Goal: Task Accomplishment & Management: Use online tool/utility

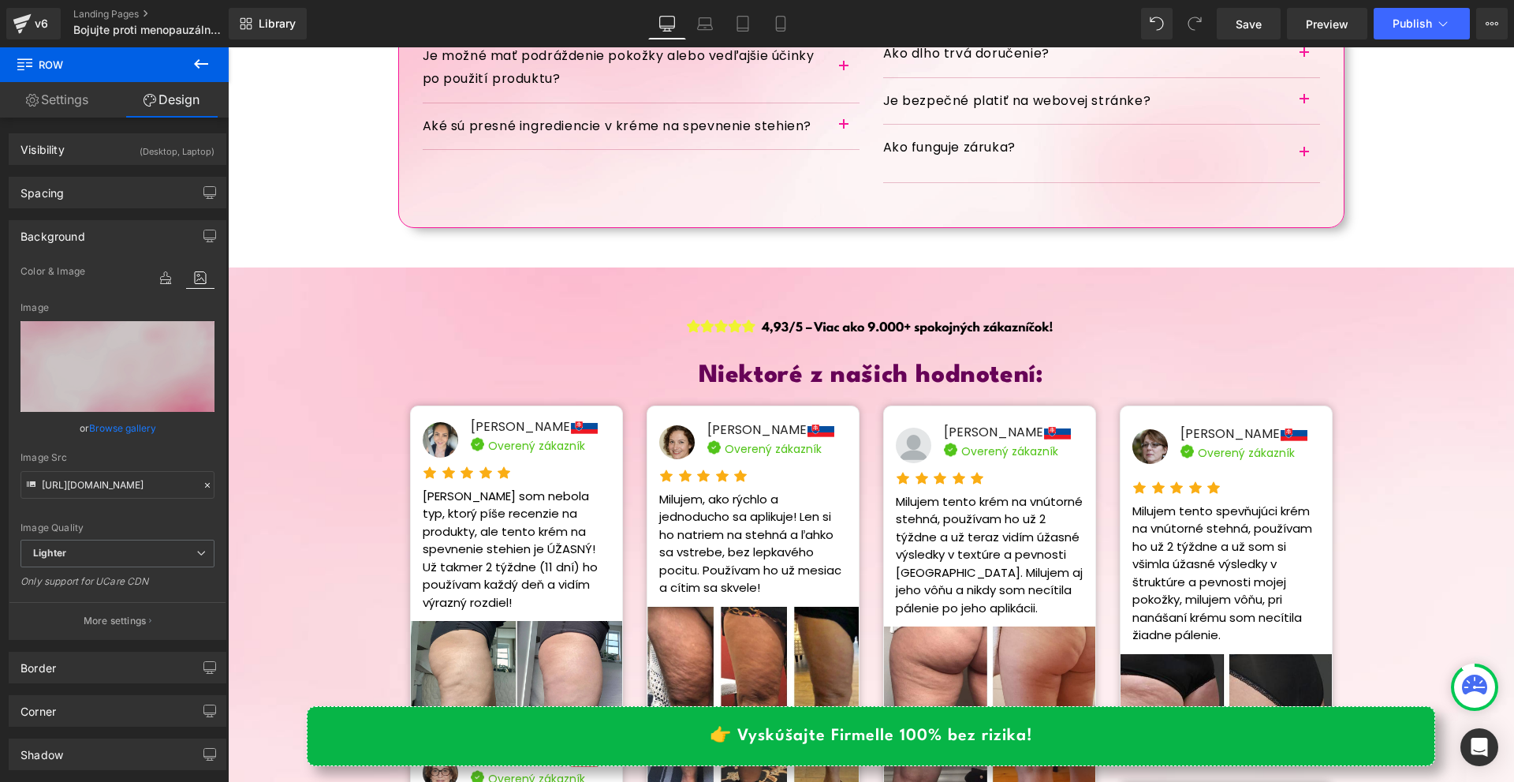
scroll to position [11592, 0]
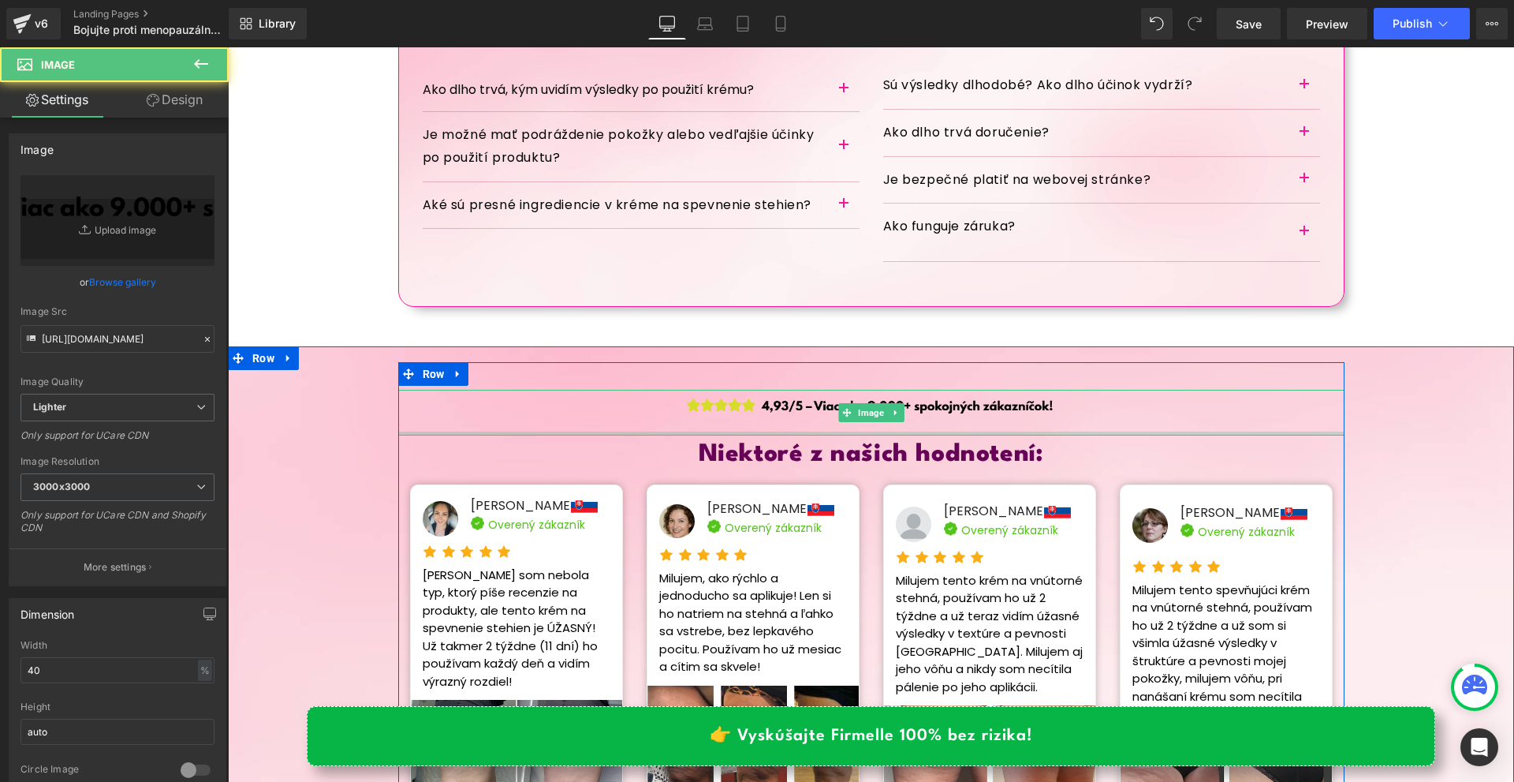
drag, startPoint x: 894, startPoint y: 409, endPoint x: 954, endPoint y: 399, distance: 61.5
click at [899, 403] on div "Image" at bounding box center [871, 413] width 946 height 46
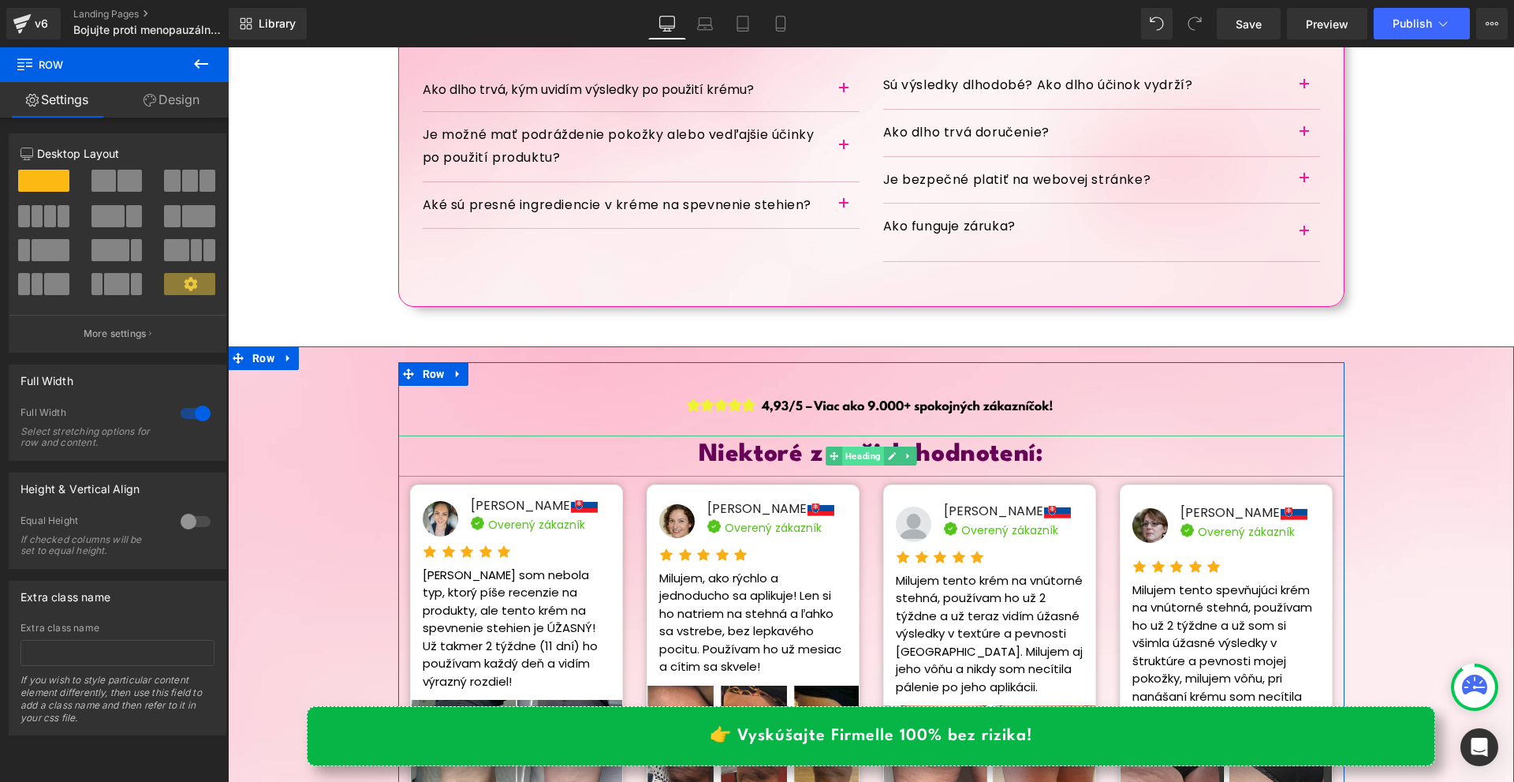
click at [867, 446] on span "Heading" at bounding box center [863, 455] width 42 height 19
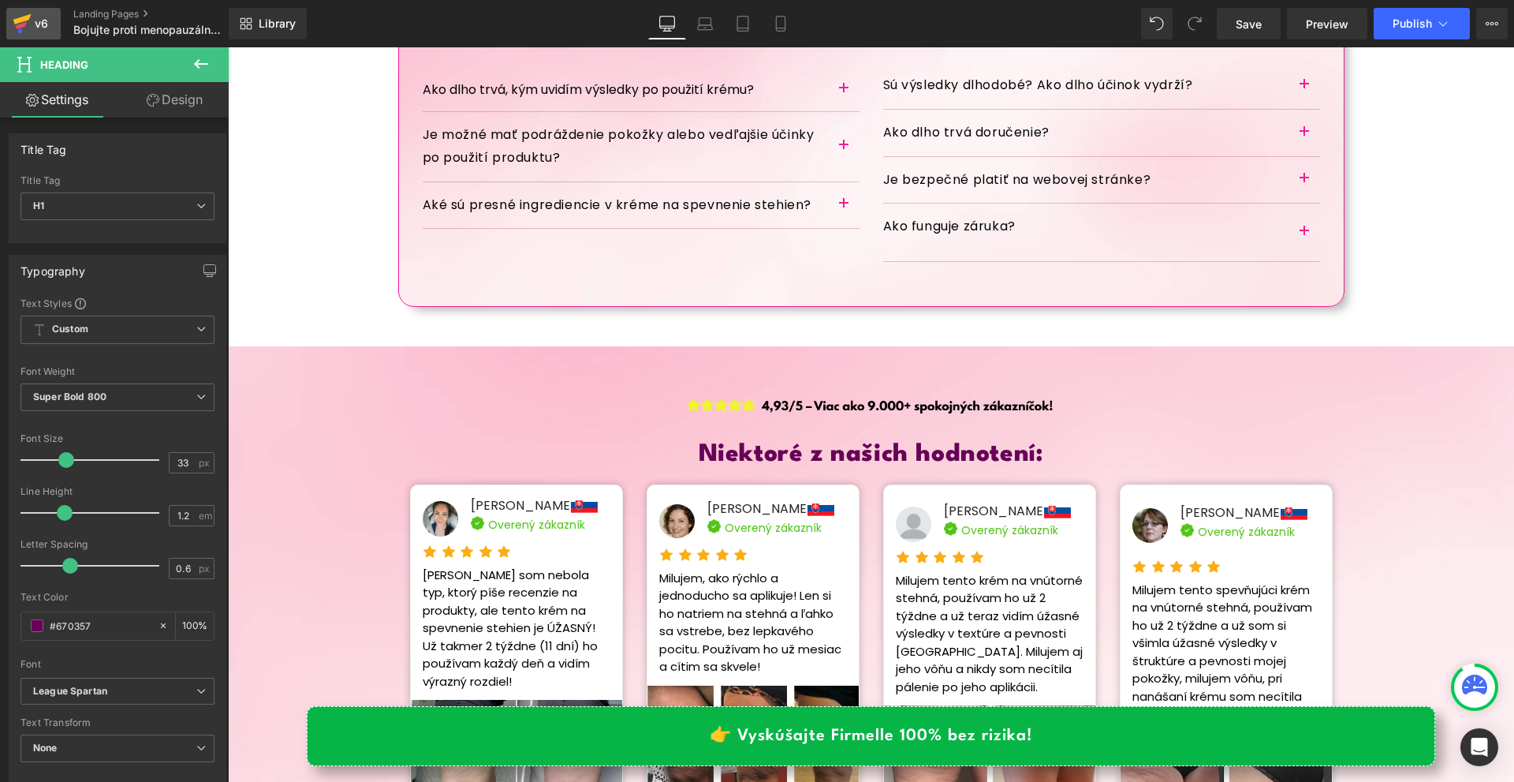
click at [25, 17] on icon at bounding box center [22, 19] width 18 height 10
click at [887, 78] on div "Sú výsledky dlhodobé? Ako dlho účinok vydrží? Text Block" at bounding box center [1101, 85] width 437 height 47
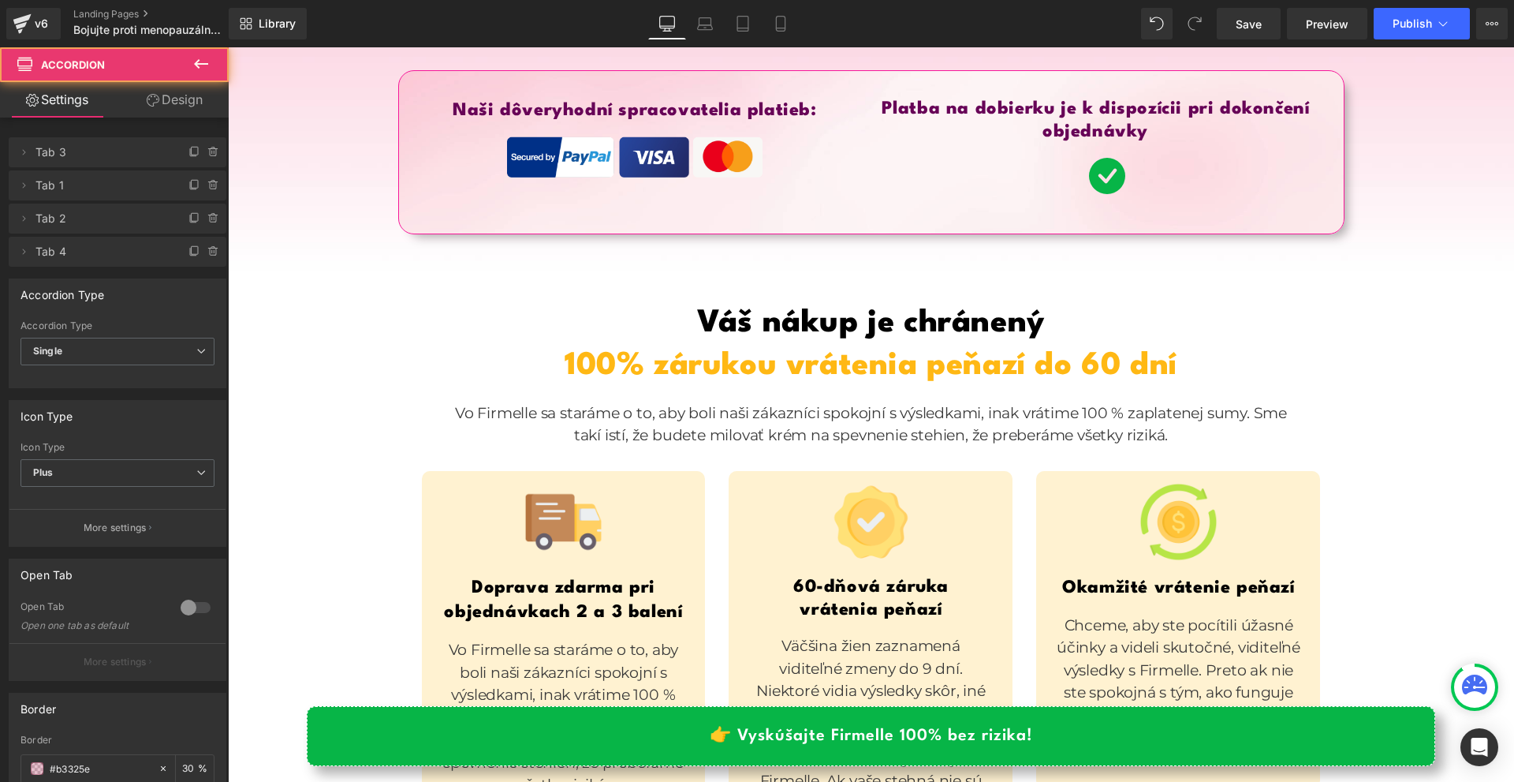
scroll to position [10173, 0]
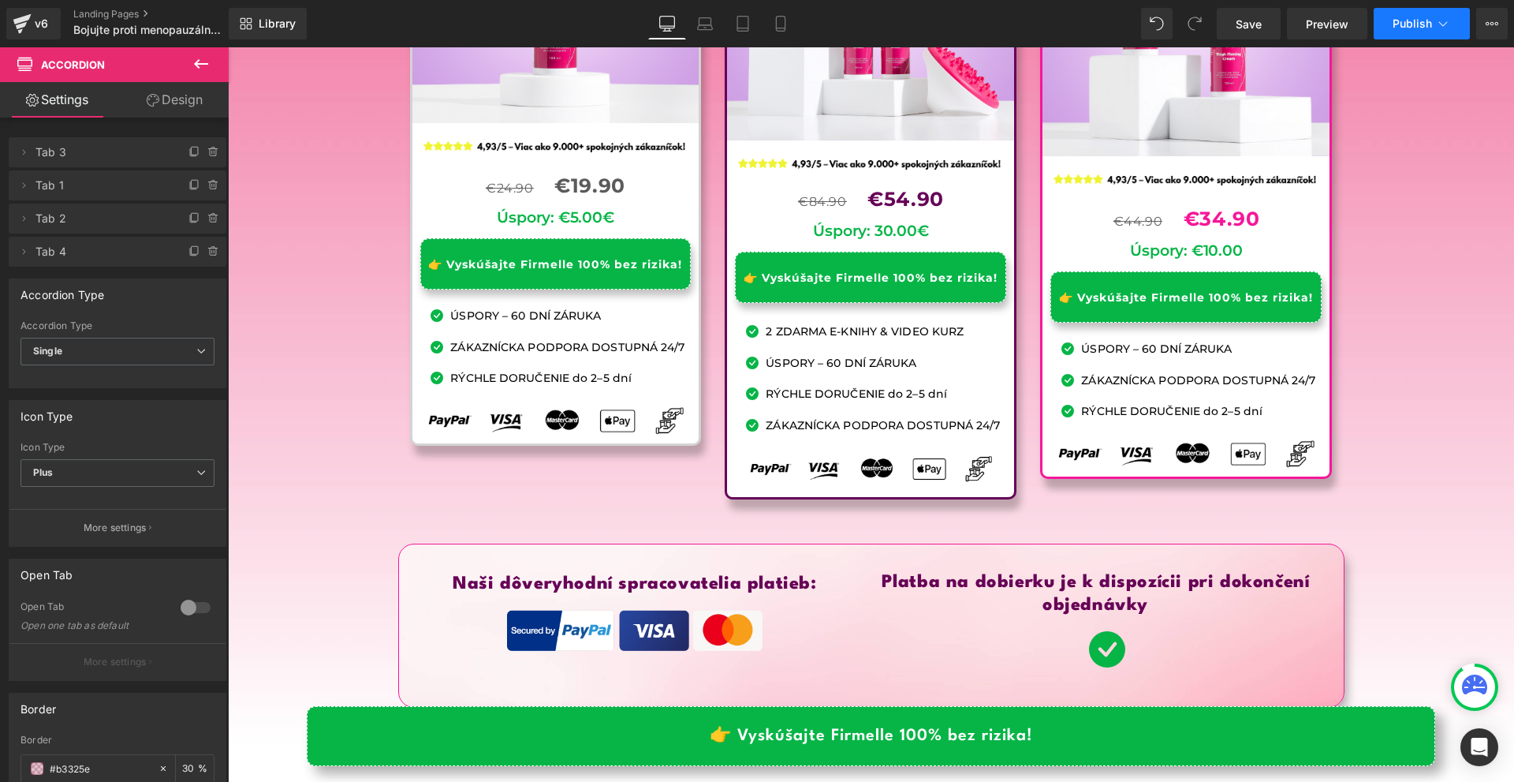
click at [1454, 21] on button "Publish" at bounding box center [1422, 24] width 96 height 32
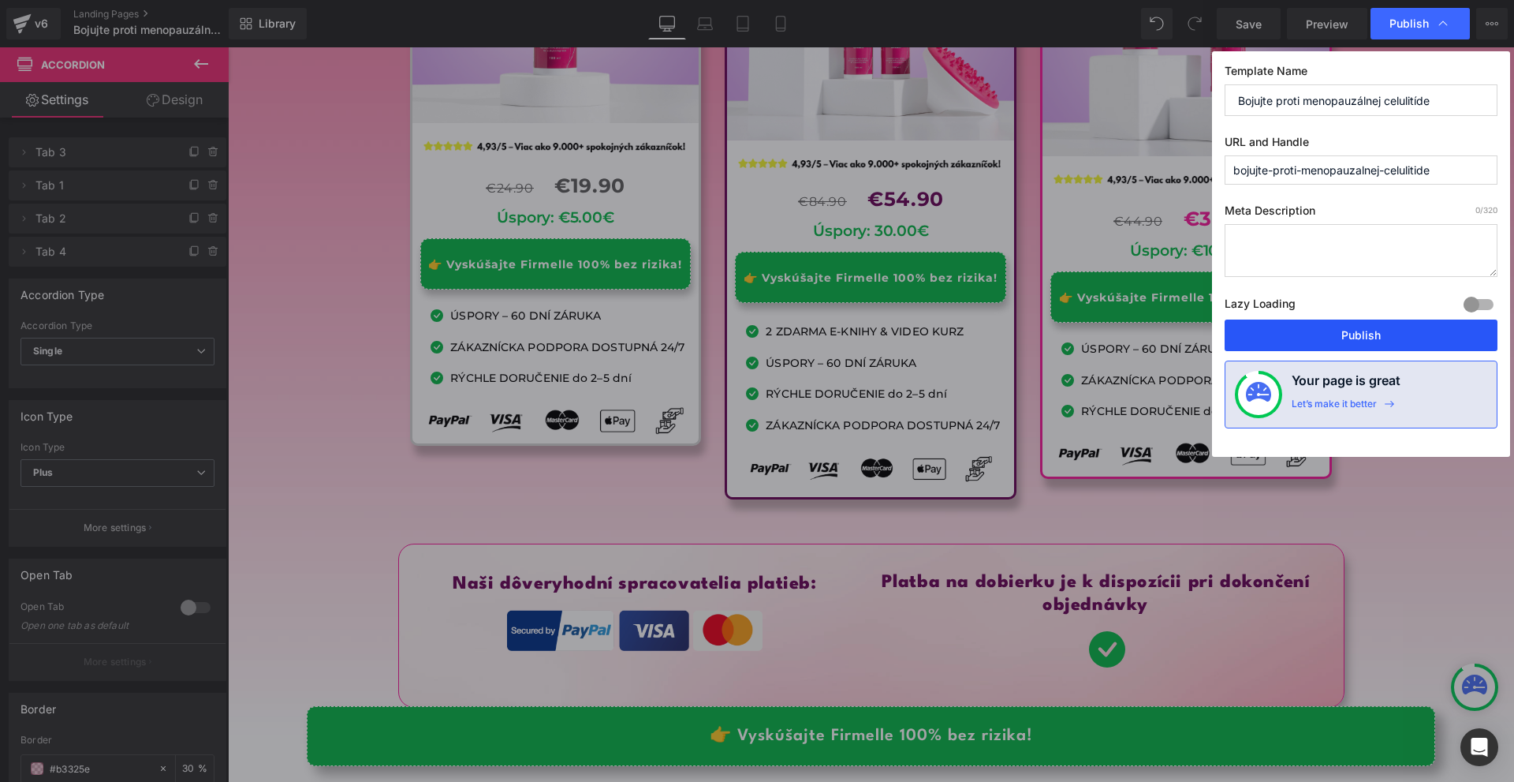
click at [1358, 344] on button "Publish" at bounding box center [1361, 335] width 273 height 32
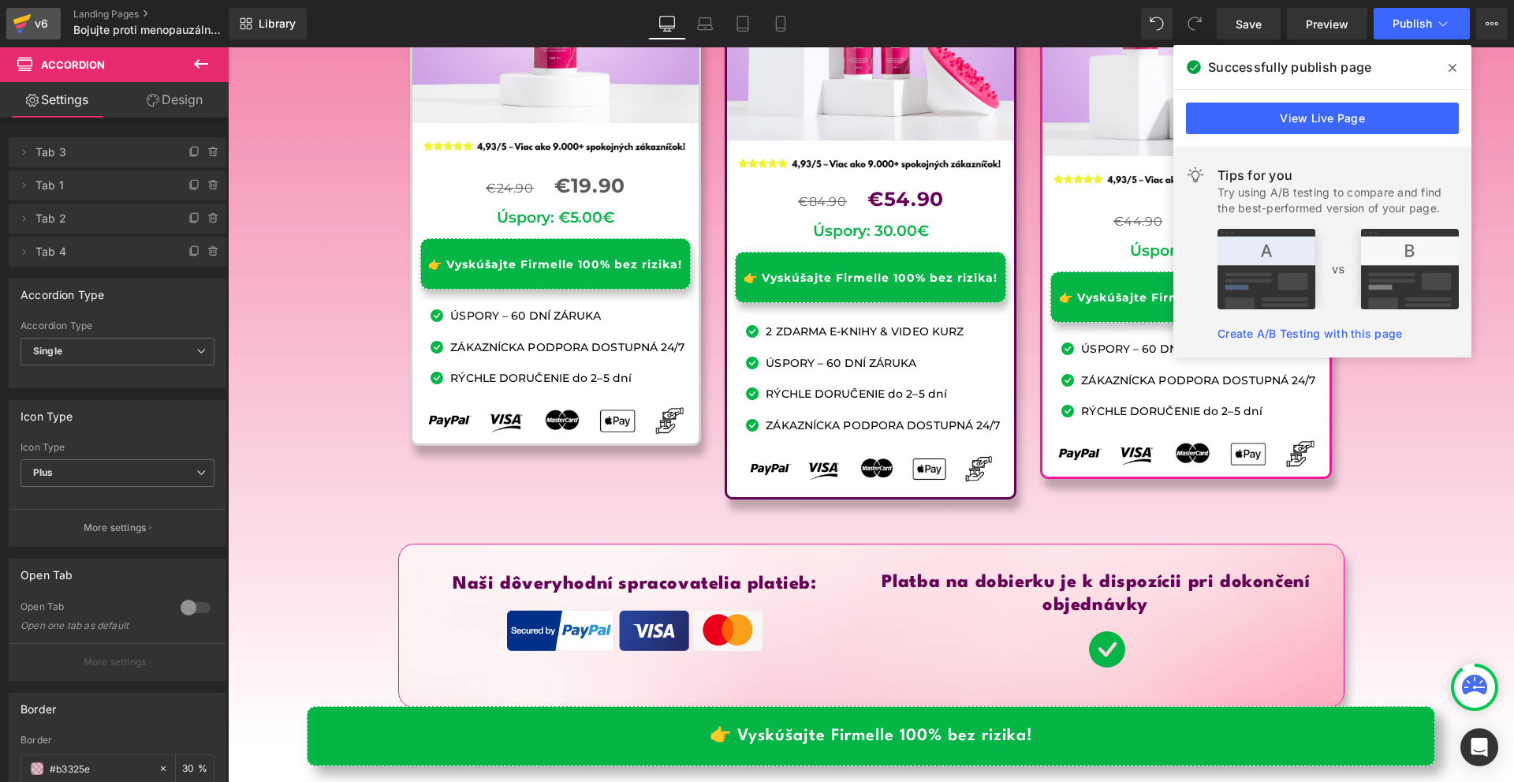
click at [9, 18] on link "v6" at bounding box center [33, 24] width 54 height 32
